Goal: Task Accomplishment & Management: Manage account settings

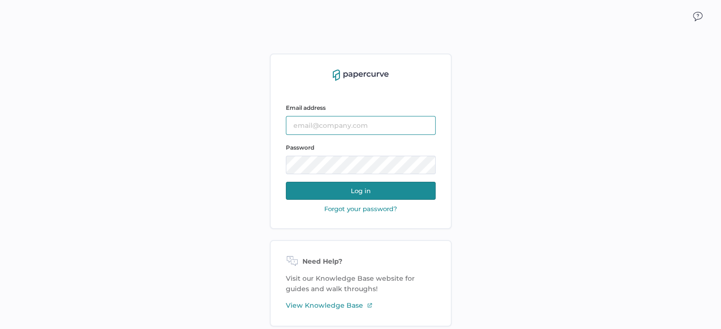
type input "sarahk@sentrex.com"
click at [344, 185] on button "Log in" at bounding box center [361, 191] width 150 height 18
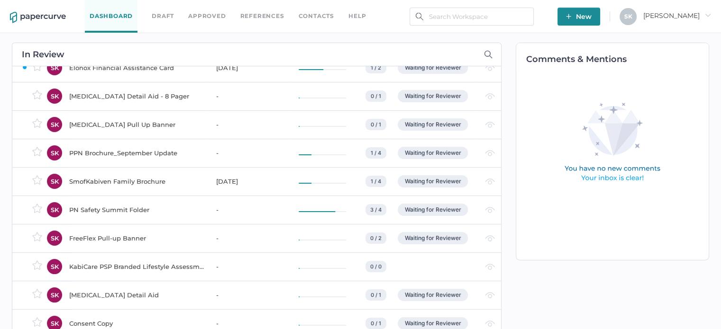
scroll to position [47, 0]
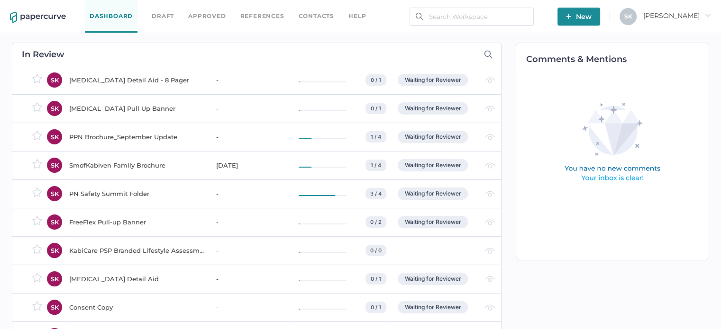
click at [127, 133] on div "PPN Brochure_September Update" at bounding box center [136, 136] width 135 height 11
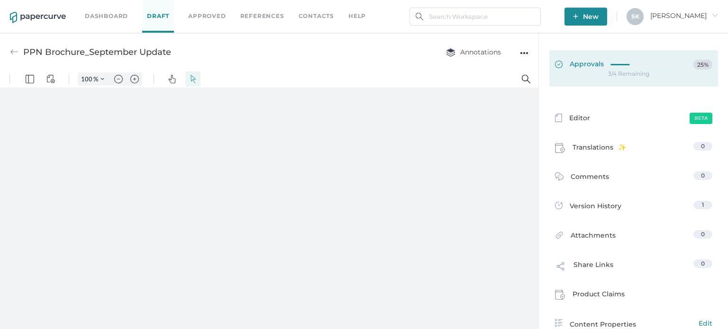
click at [630, 83] on link "Approvals 25%" at bounding box center [633, 68] width 169 height 36
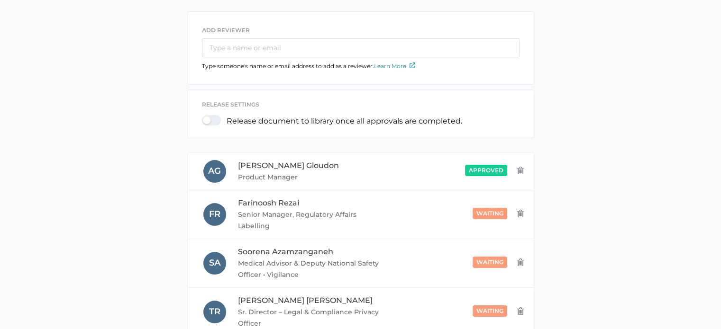
scroll to position [142, 0]
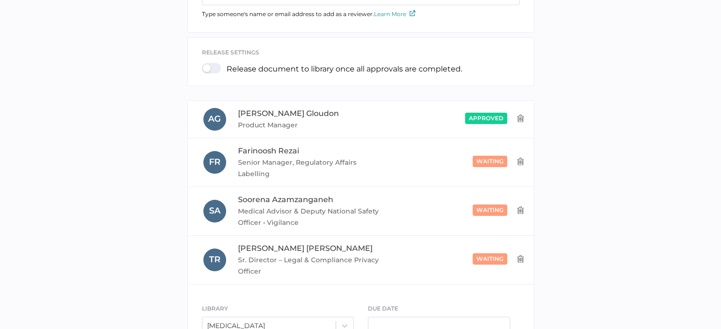
click at [142, 204] on div "ADD REVIEWER Type someone's name or email address to add as a reviewer. Learn M…" at bounding box center [360, 159] width 706 height 400
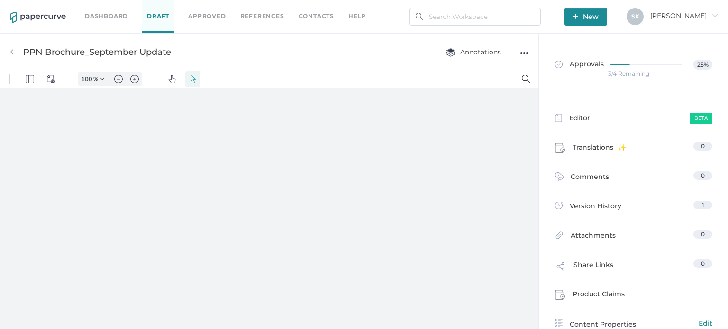
click at [103, 19] on link "Dashboard" at bounding box center [106, 16] width 43 height 10
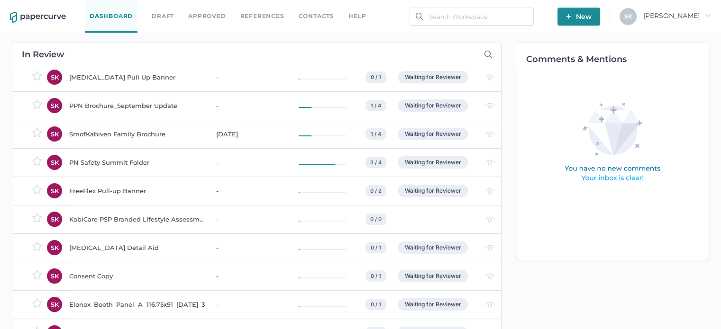
scroll to position [95, 0]
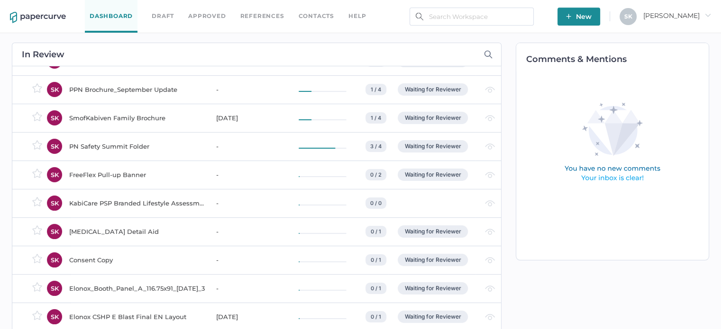
click at [103, 145] on div "PN Safety Summit Folder" at bounding box center [136, 146] width 135 height 11
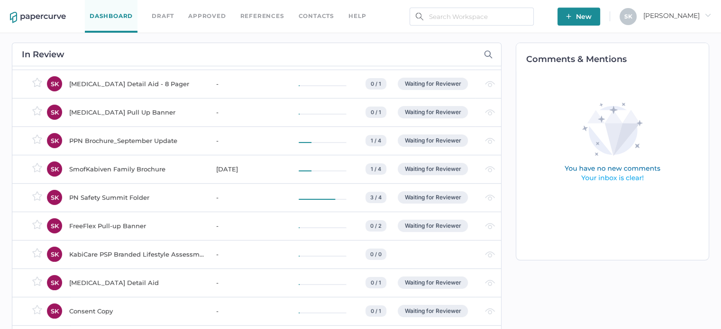
scroll to position [0, 0]
